Goal: Information Seeking & Learning: Learn about a topic

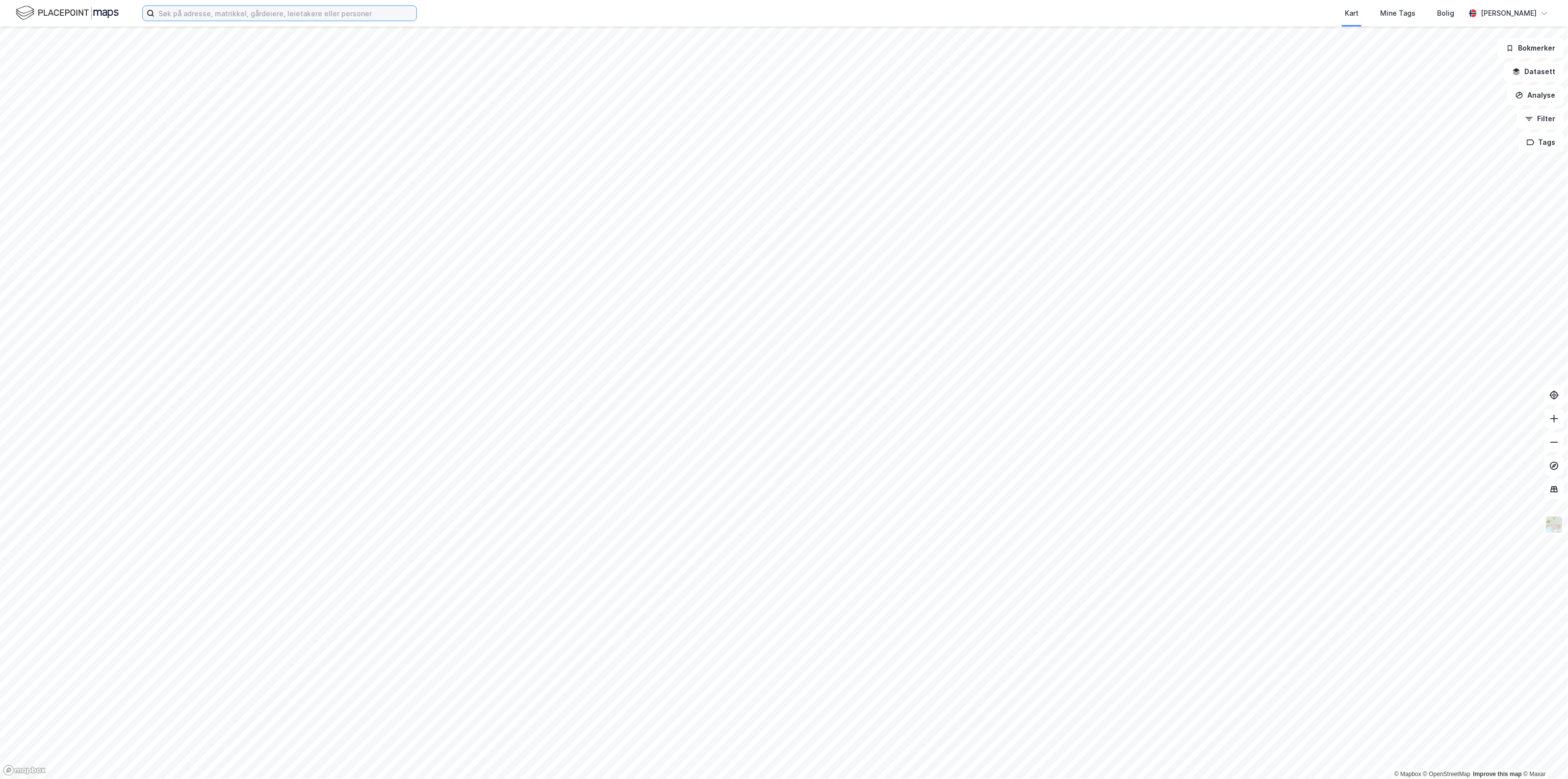
click at [355, 15] on input at bounding box center [285, 13] width 262 height 15
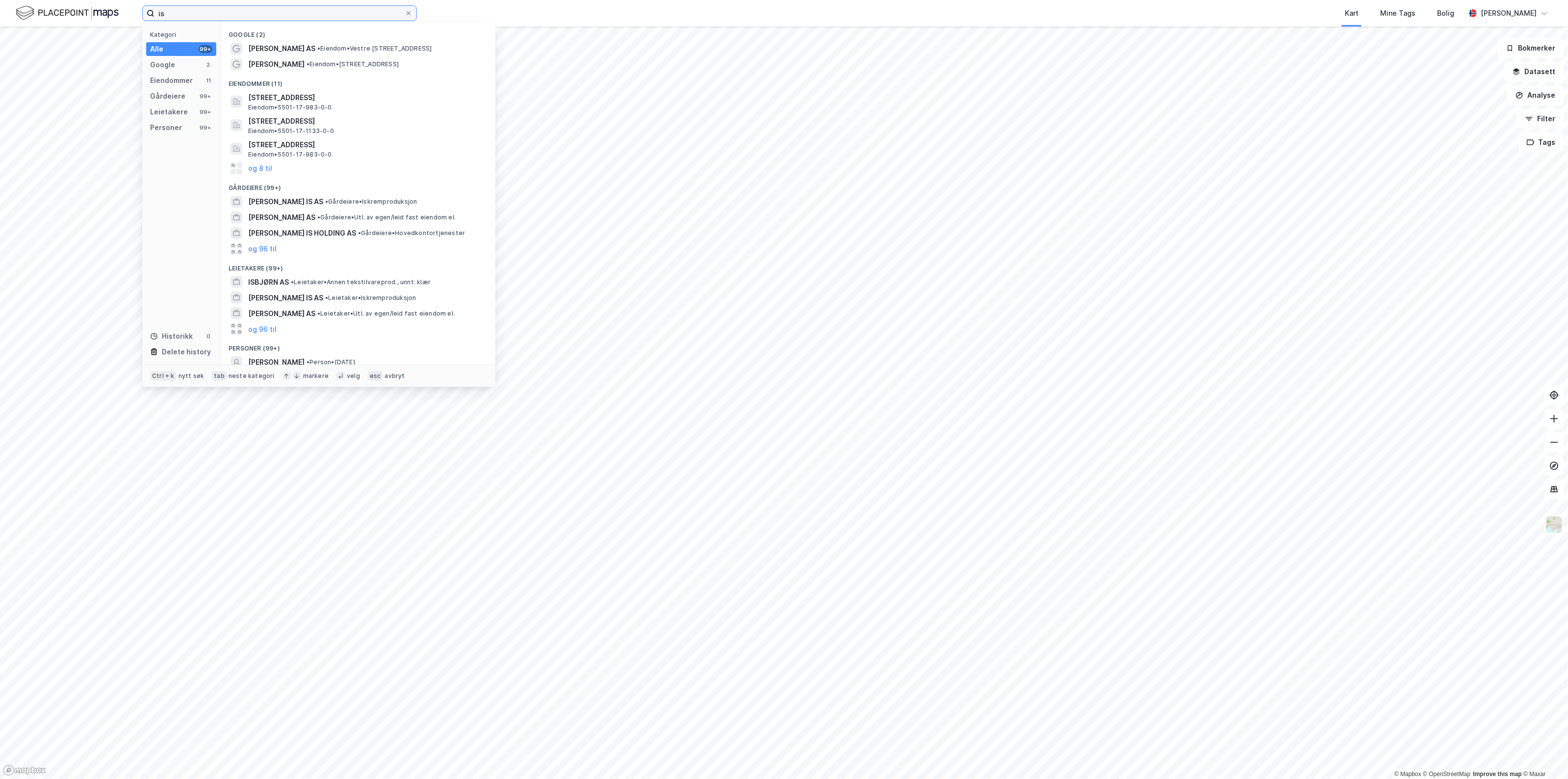
type input "i"
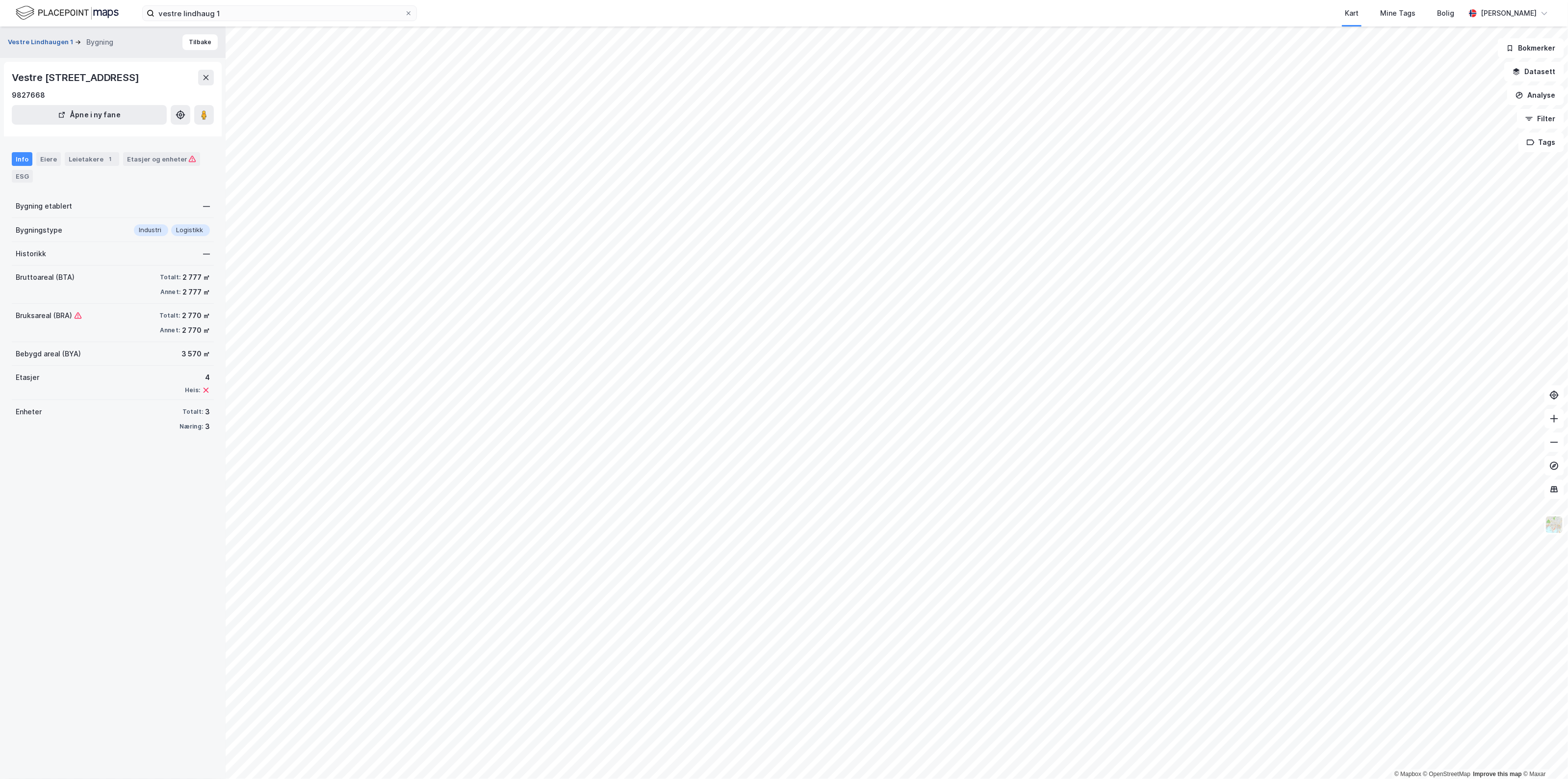
click at [47, 43] on button "Vestre Lindhaugen 1" at bounding box center [41, 42] width 67 height 10
click at [37, 42] on button "Vestre Lindhaugen 1" at bounding box center [41, 42] width 67 height 10
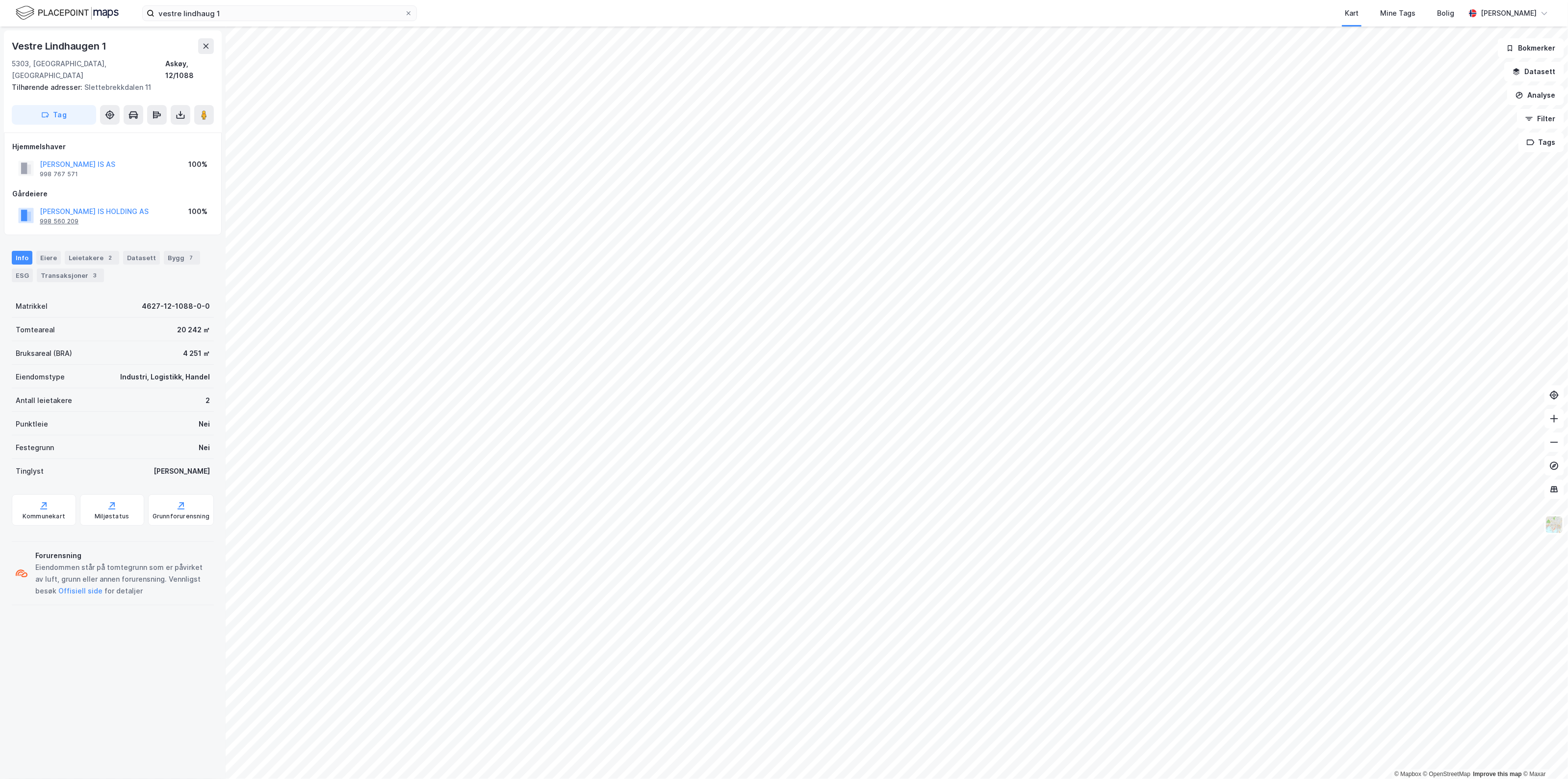
click at [74, 217] on div "998 560 209" at bounding box center [59, 221] width 39 height 8
click at [74, 217] on div "998 560 209" at bounding box center [59, 221] width 39 height 8
click at [0, 0] on button "[PERSON_NAME] IS HOLDING AS" at bounding box center [0, 0] width 0 height 0
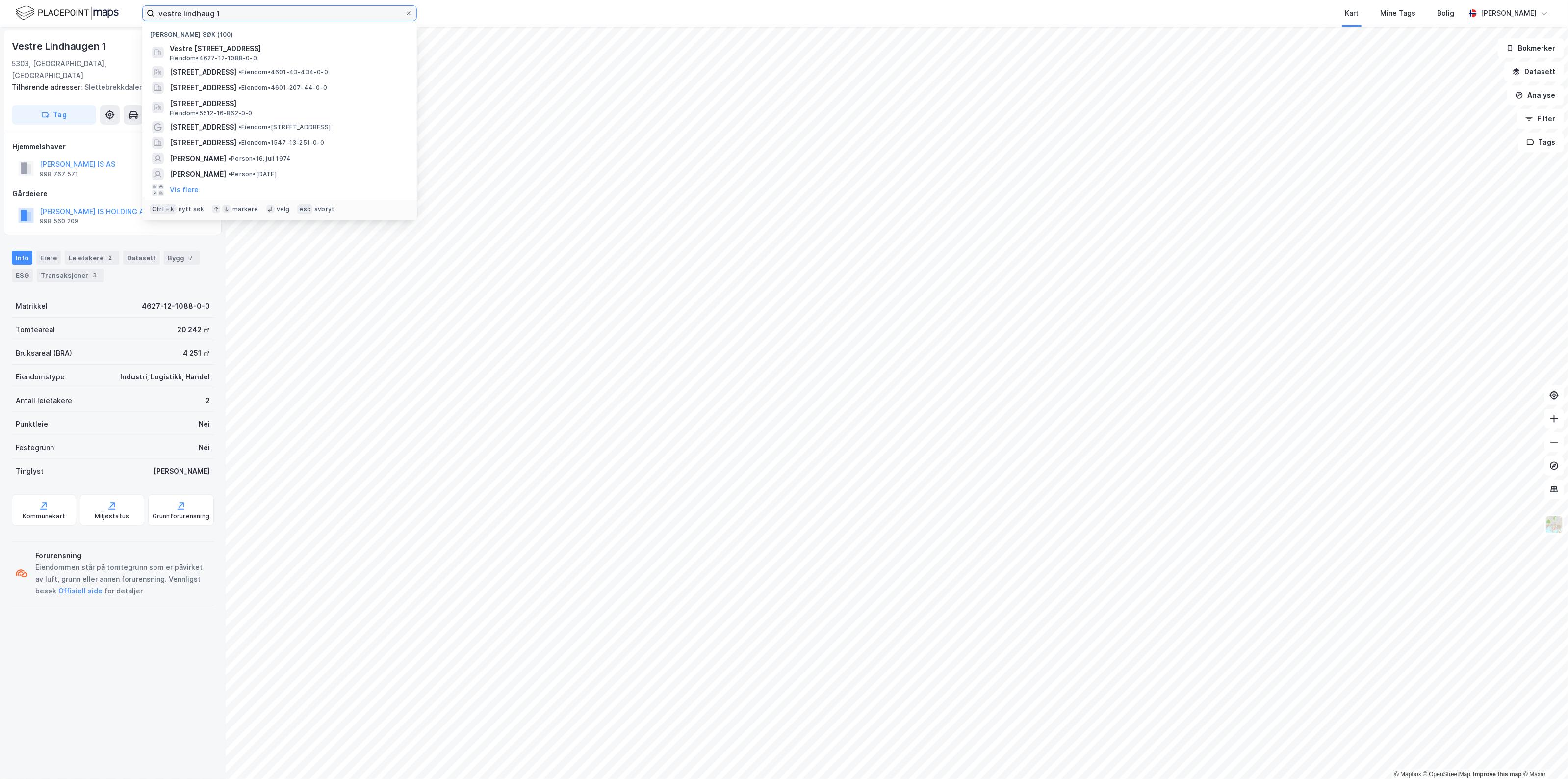
drag, startPoint x: 241, startPoint y: 12, endPoint x: -1, endPoint y: 8, distance: 242.0
click at [0, 8] on html "vestre lindhaug 1 Nylige søk (100) [STREET_ADDRESS], ASKØY Eiendom • 4627-12-10…" at bounding box center [784, 389] width 1568 height 779
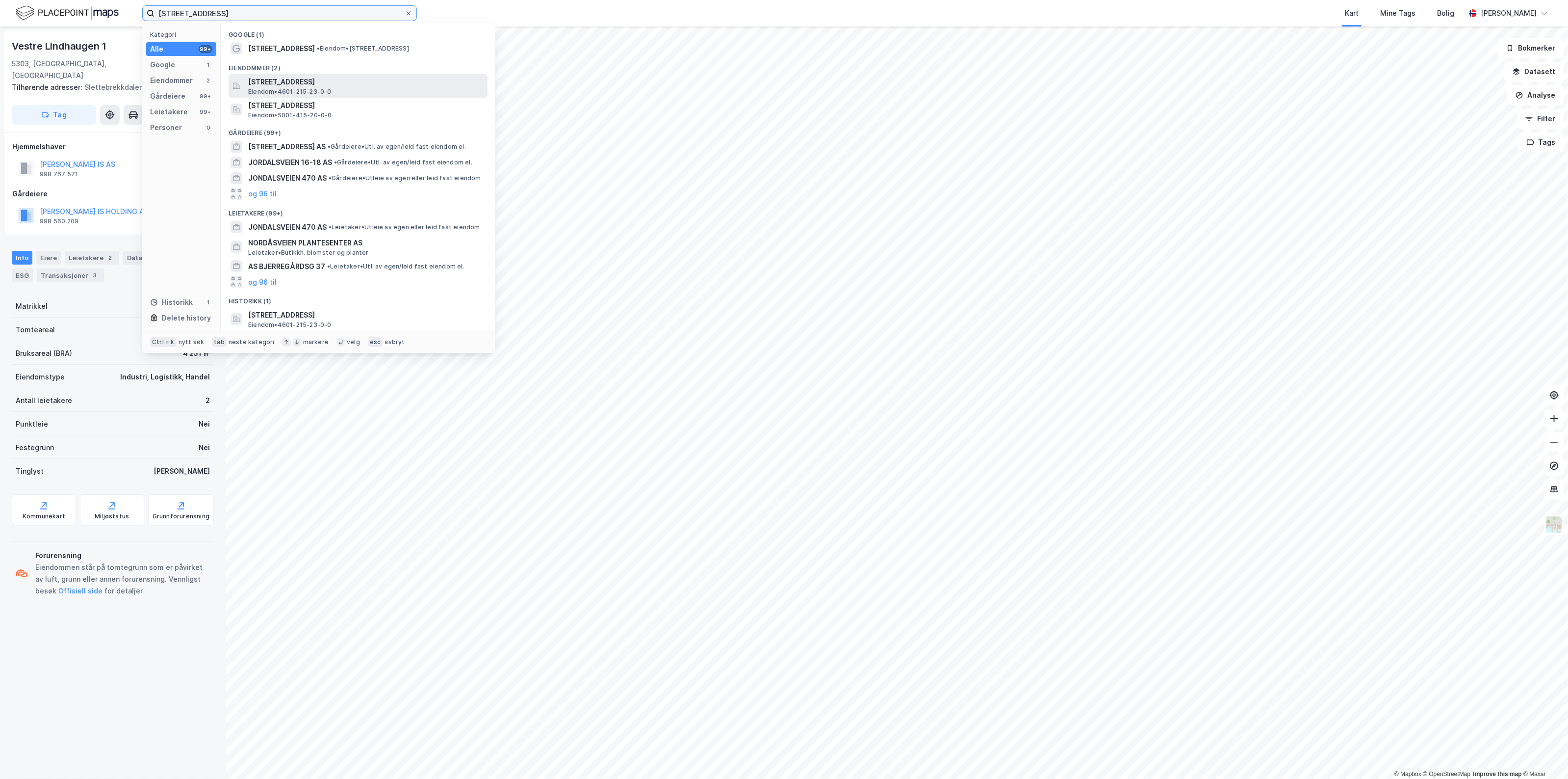
type input "[STREET_ADDRESS]"
click at [295, 86] on span "[STREET_ADDRESS]" at bounding box center [366, 82] width 236 height 12
